Goal: Information Seeking & Learning: Learn about a topic

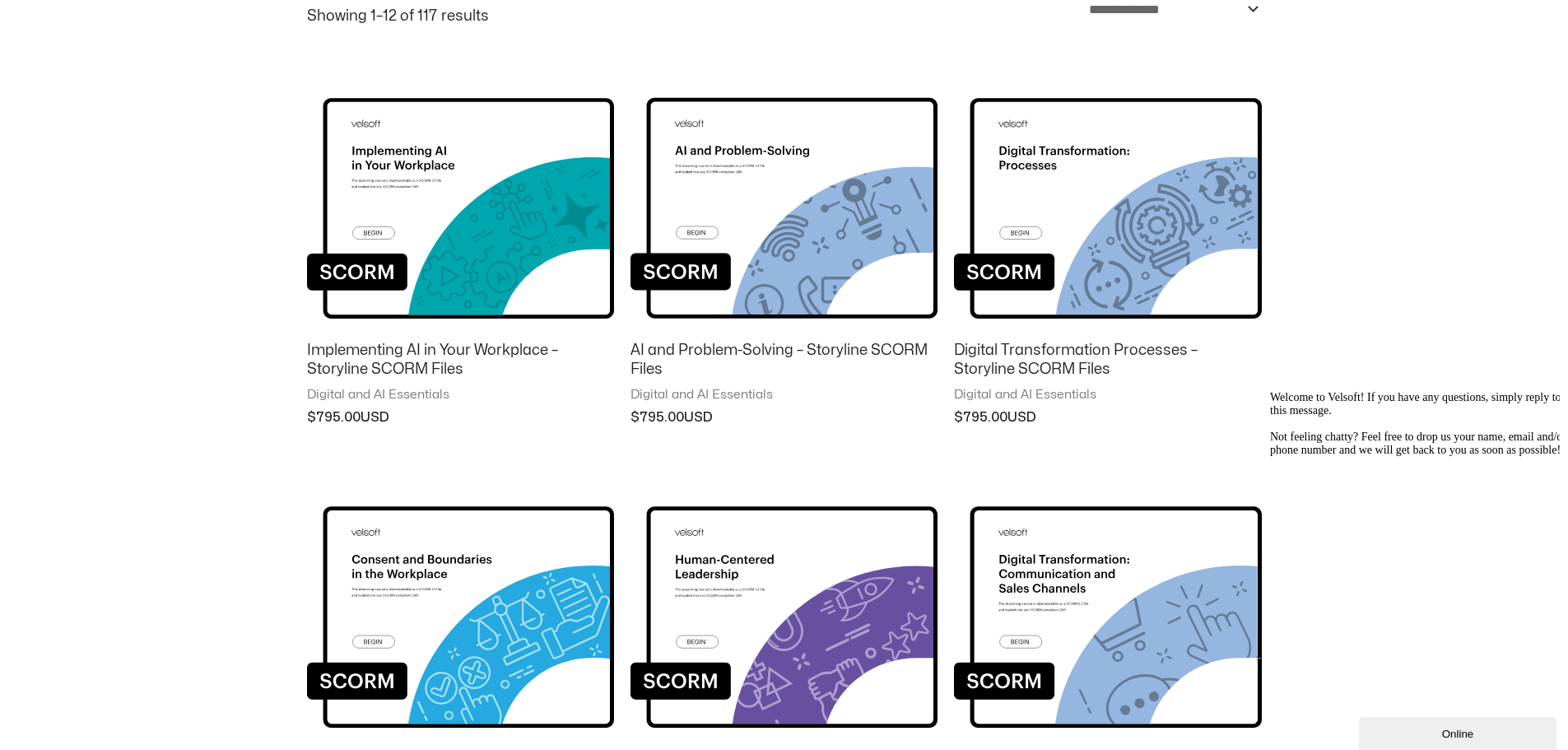
scroll to position [165, 0]
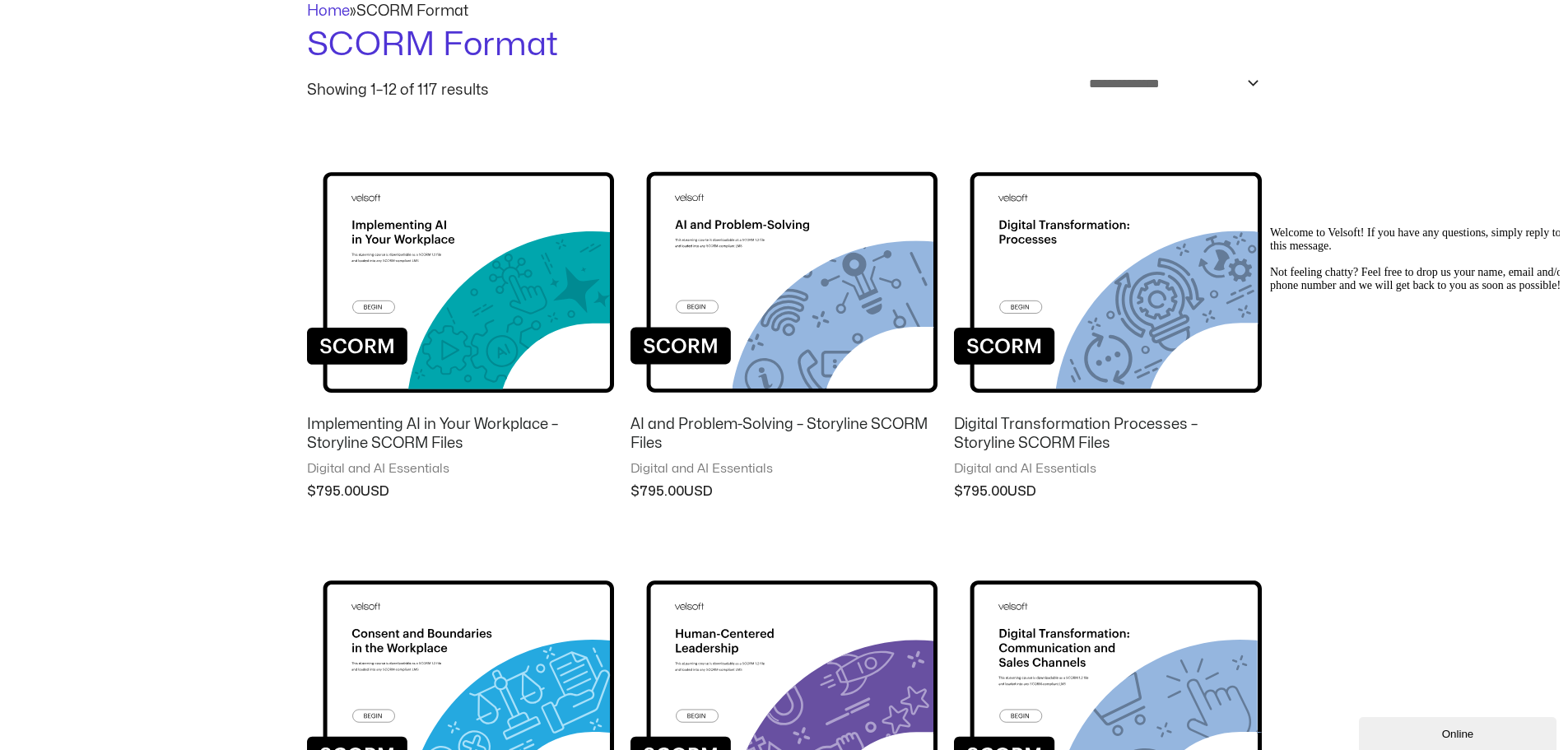
click at [1431, 721] on button "Online" at bounding box center [1457, 734] width 198 height 33
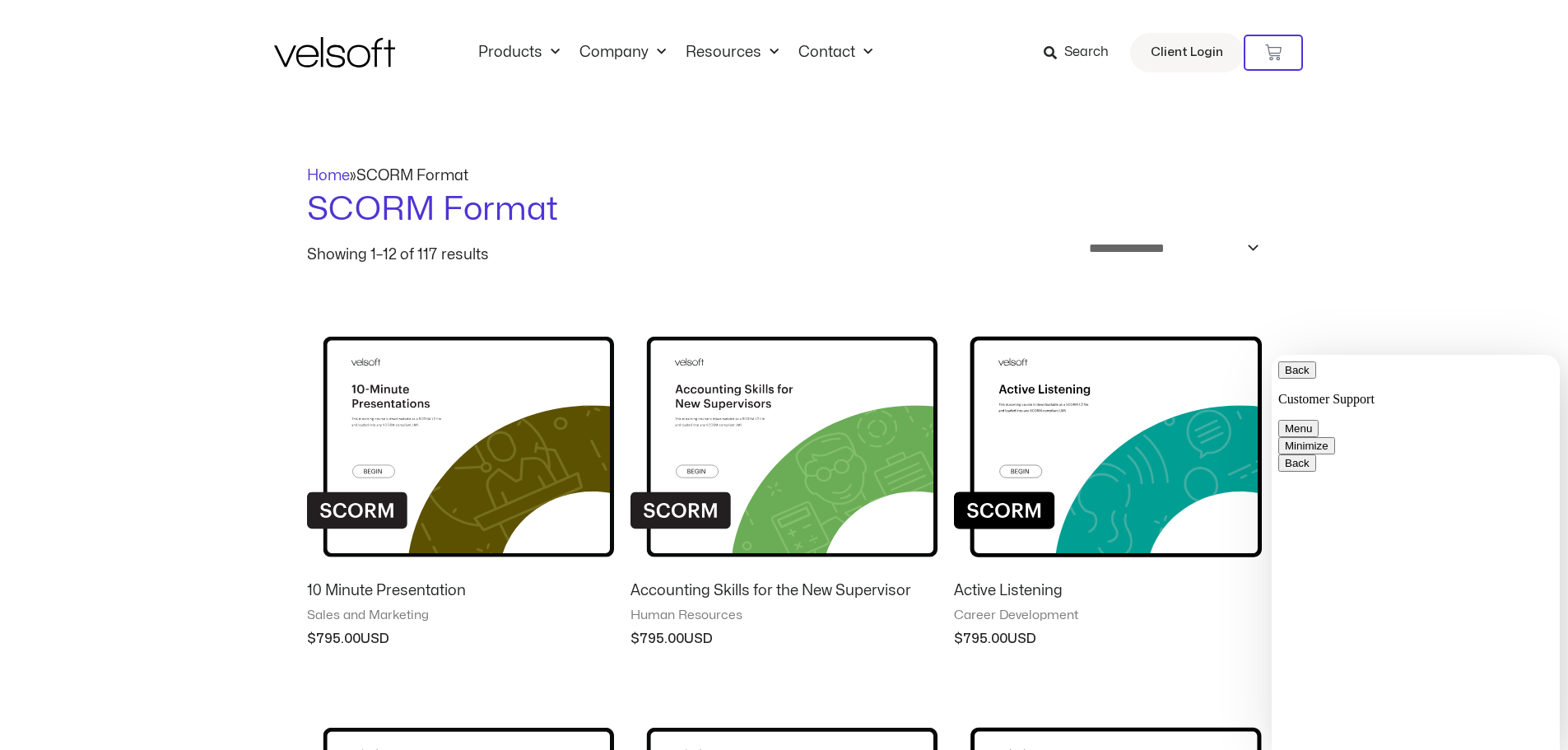
scroll to position [180, 0]
